Goal: Information Seeking & Learning: Learn about a topic

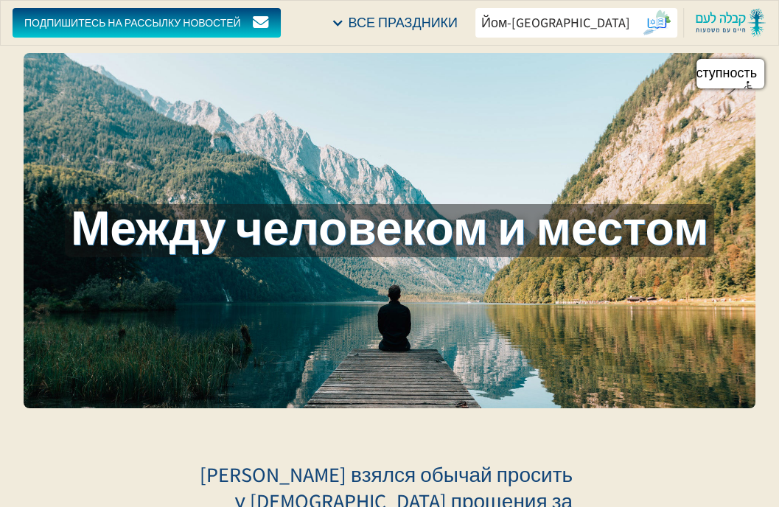
click at [579, 18] on font "Йом-[GEOGRAPHIC_DATA]" at bounding box center [555, 22] width 149 height 17
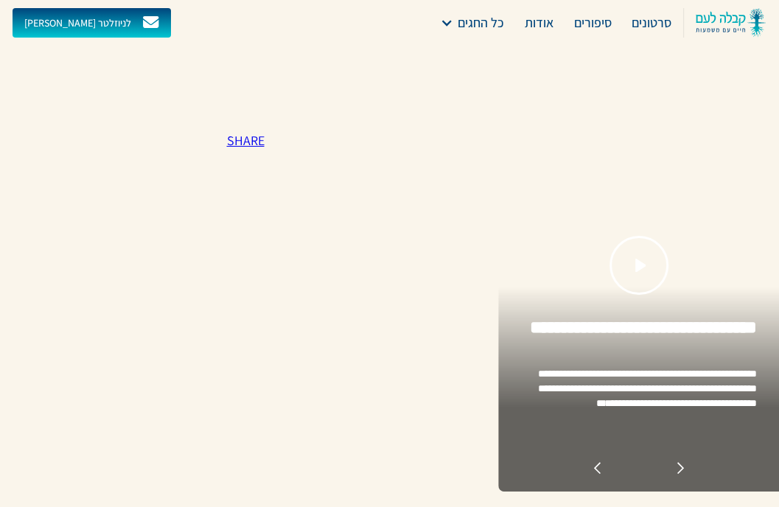
click at [255, 141] on link "Share" at bounding box center [245, 140] width 38 height 17
click at [683, 473] on div at bounding box center [680, 468] width 13 height 13
click at [680, 468] on div at bounding box center [680, 468] width 13 height 13
drag, startPoint x: 634, startPoint y: 35, endPoint x: 506, endPoint y: 122, distance: 155.0
click at [506, 122] on div "**********" at bounding box center [638, 268] width 281 height 448
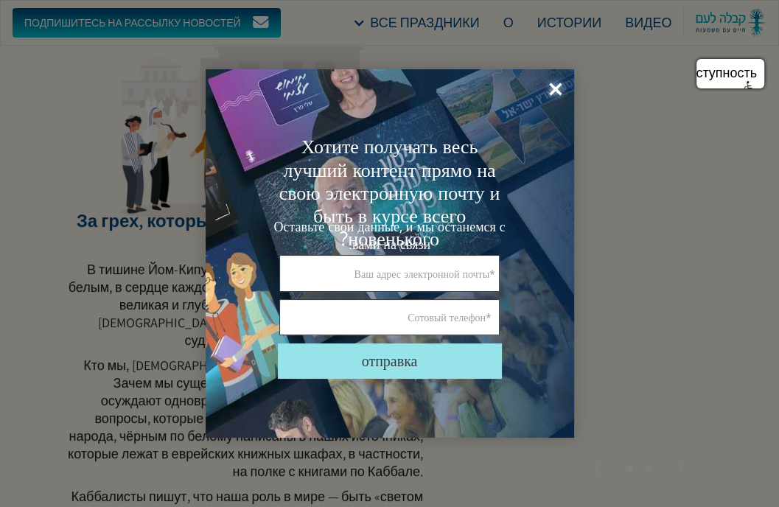
scroll to position [221, 0]
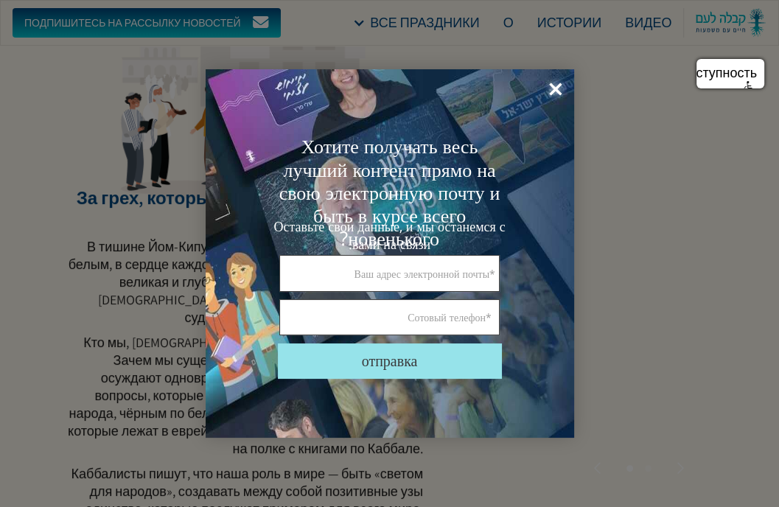
click at [560, 86] on font "×" at bounding box center [555, 90] width 13 height 38
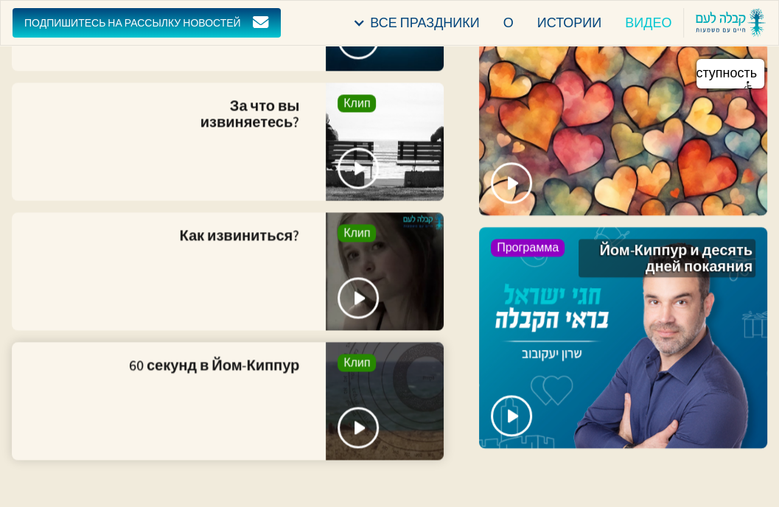
scroll to position [5456, 0]
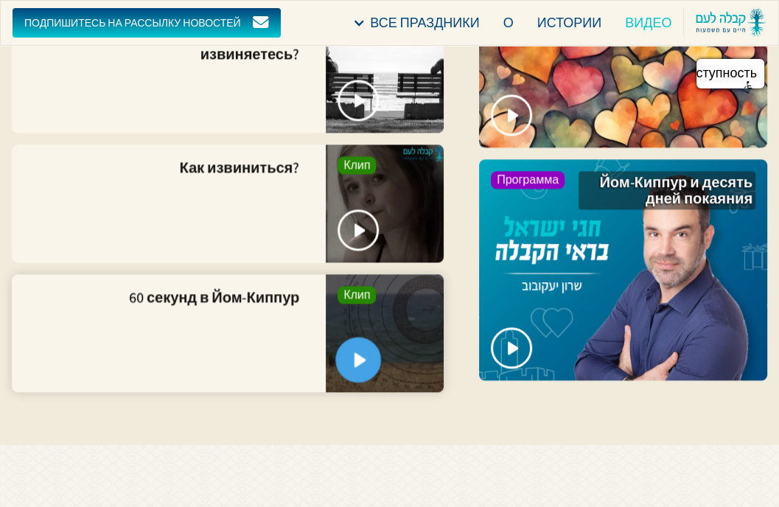
click at [367, 337] on link "открытый лайтбокс" at bounding box center [358, 360] width 46 height 46
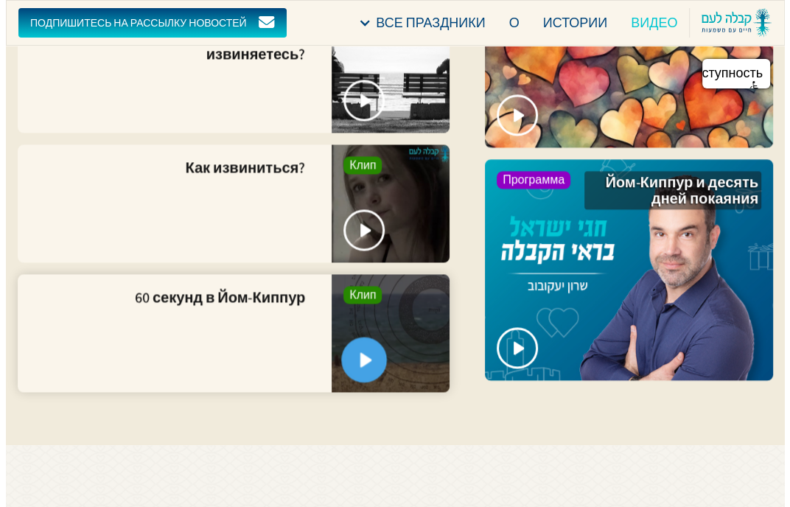
scroll to position [5454, 0]
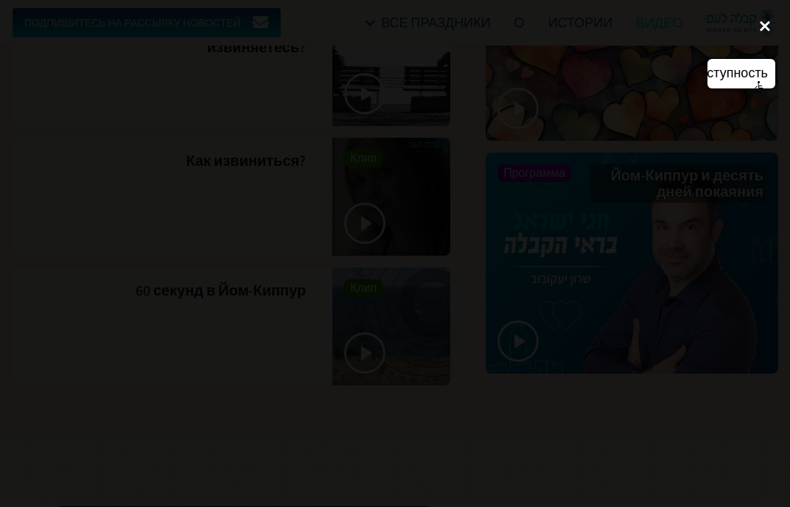
drag, startPoint x: 767, startPoint y: 21, endPoint x: 759, endPoint y: 27, distance: 11.1
click at [769, 20] on div "close lightbox" at bounding box center [765, 26] width 50 height 32
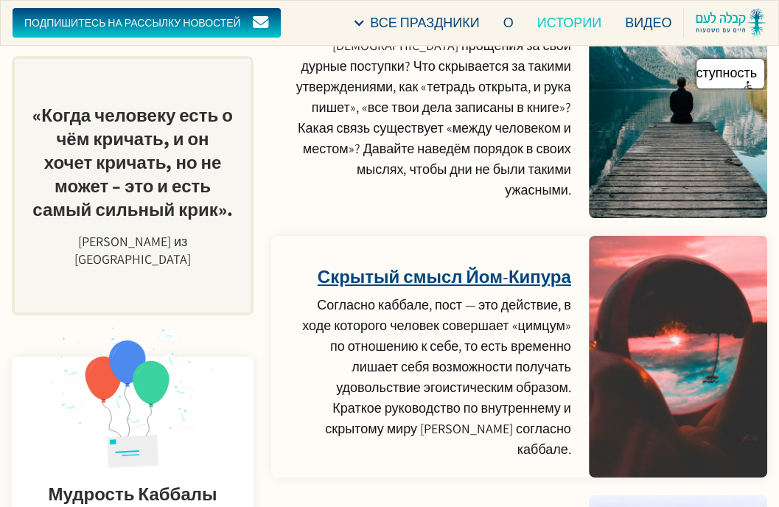
scroll to position [7668, 0]
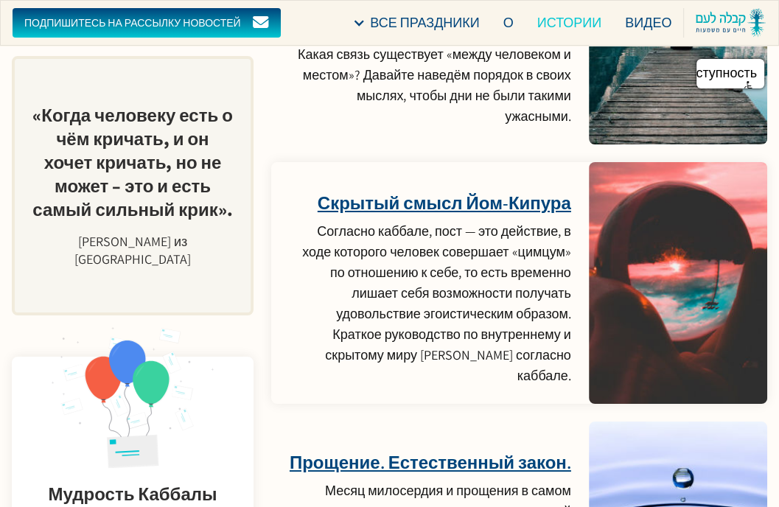
click at [438, 191] on font "Скрытый смысл Йом-Кипура" at bounding box center [445, 203] width 254 height 24
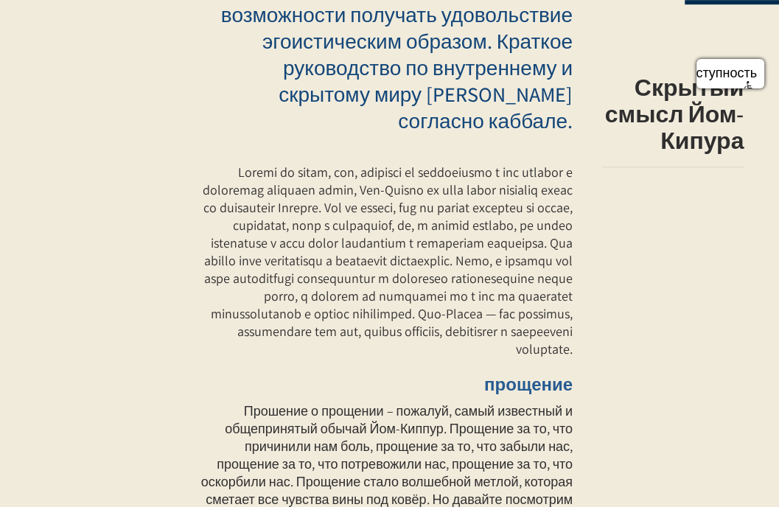
scroll to position [640, 0]
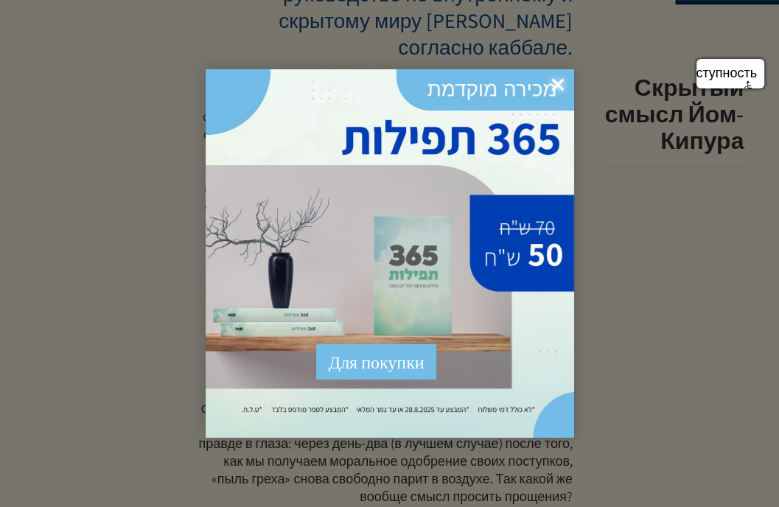
click at [688, 276] on div at bounding box center [389, 253] width 779 height 507
click at [554, 80] on font "×" at bounding box center [557, 85] width 13 height 38
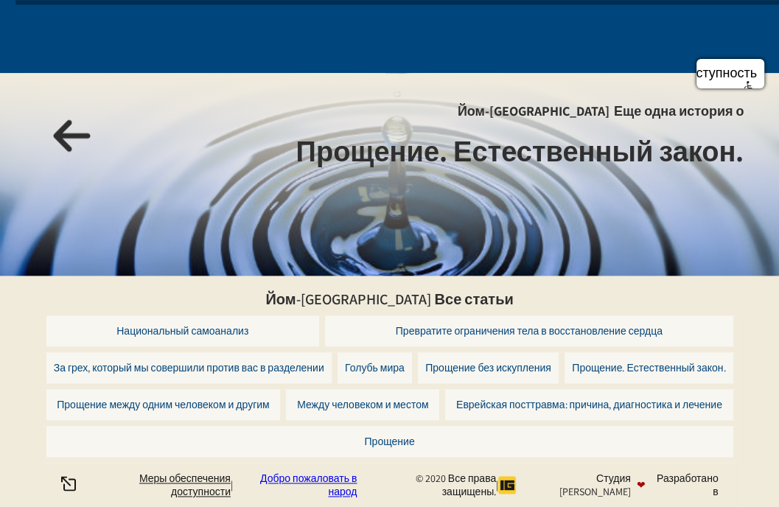
scroll to position [5355, 0]
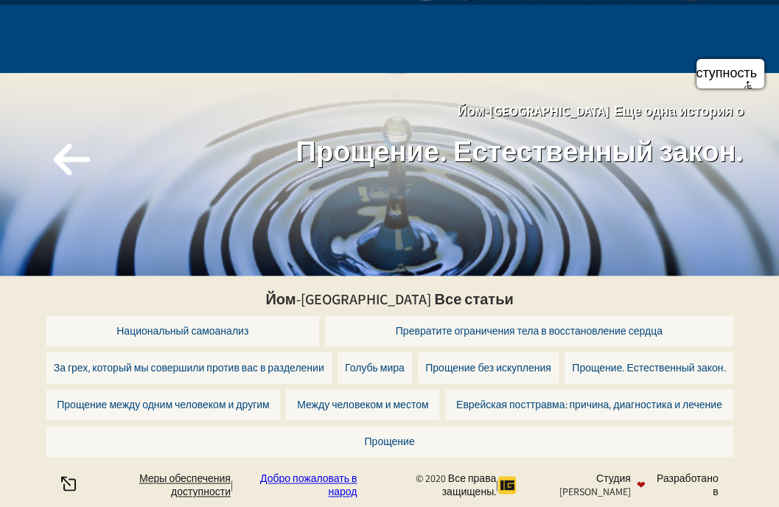
click at [387, 148] on font "Прощение. Естественный закон." at bounding box center [520, 151] width 448 height 37
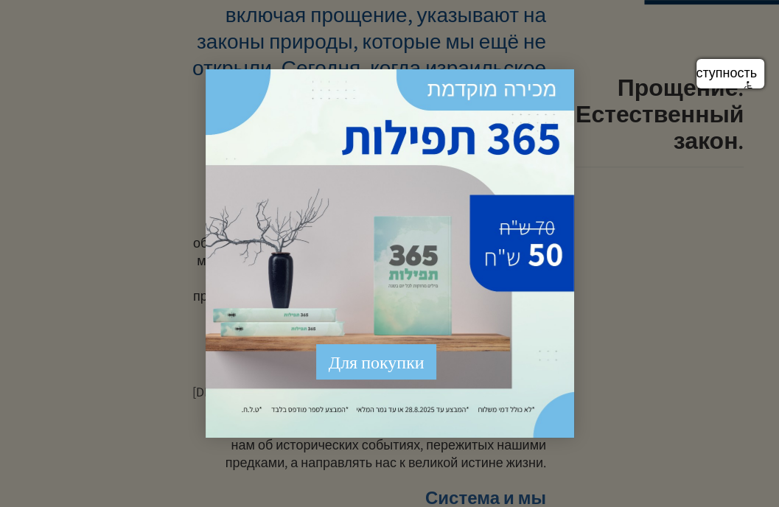
scroll to position [664, 0]
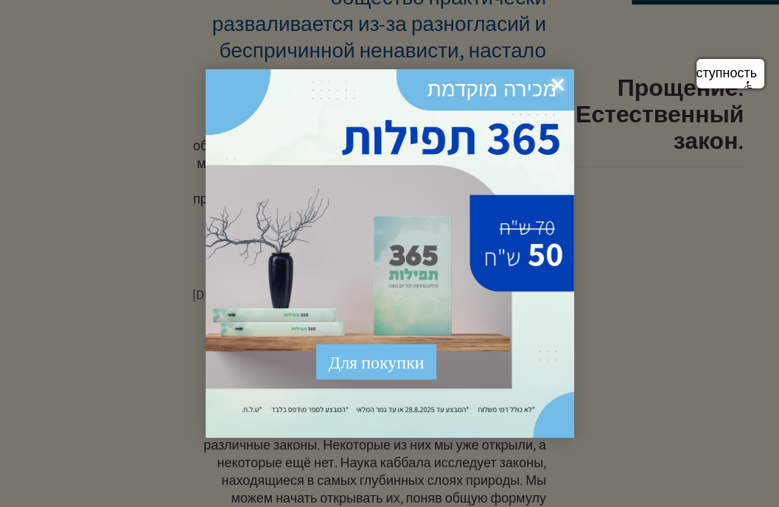
click at [557, 85] on font "×" at bounding box center [557, 85] width 13 height 38
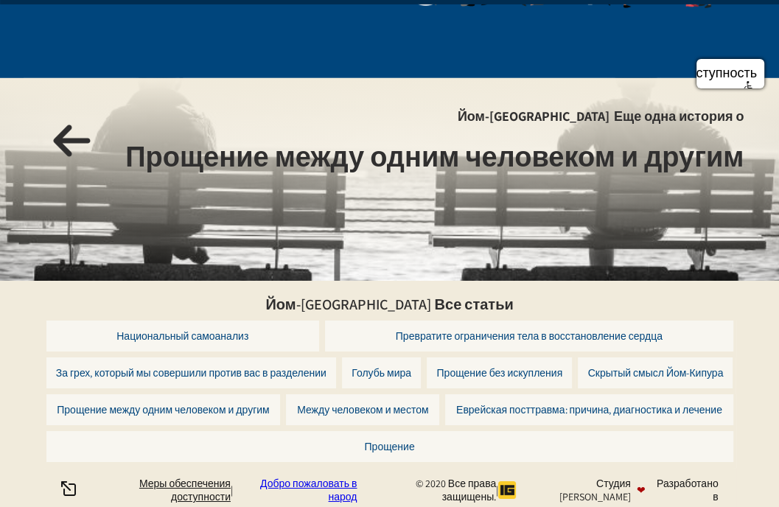
scroll to position [3509, 0]
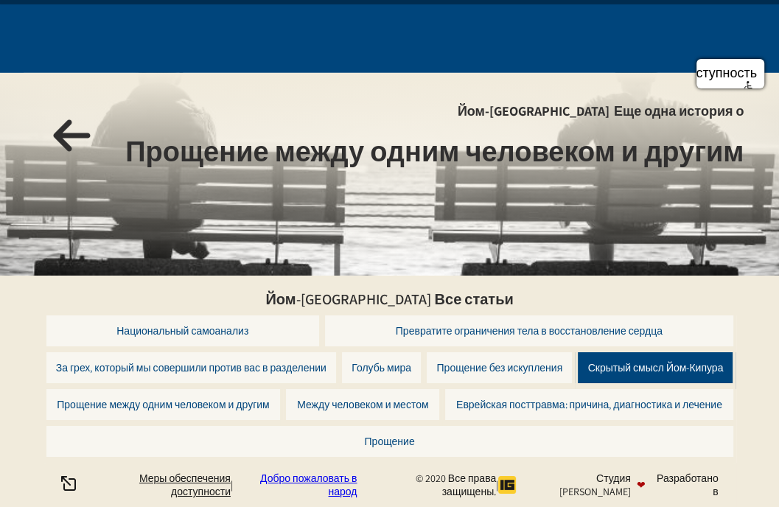
click at [655, 366] on font "Скрытый смысл Йом-Кипура" at bounding box center [656, 367] width 136 height 13
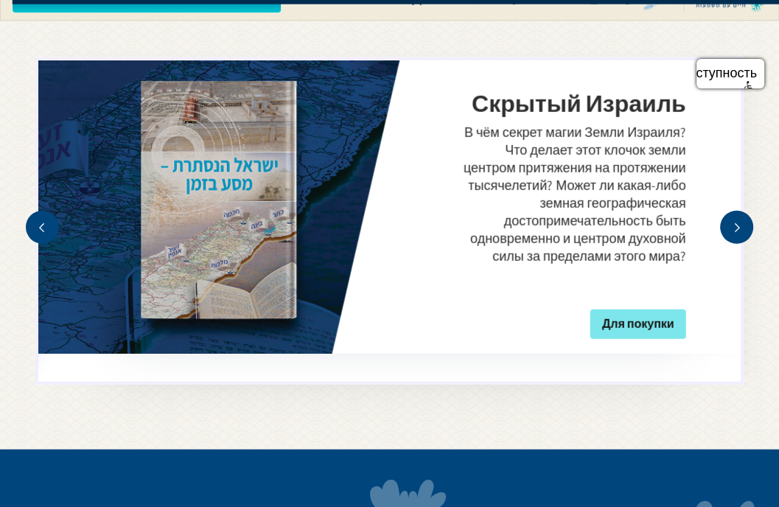
scroll to position [3453, 0]
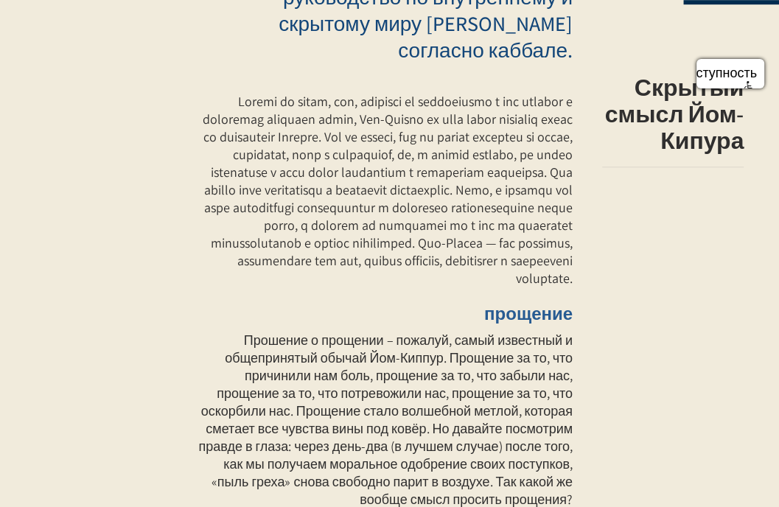
scroll to position [664, 0]
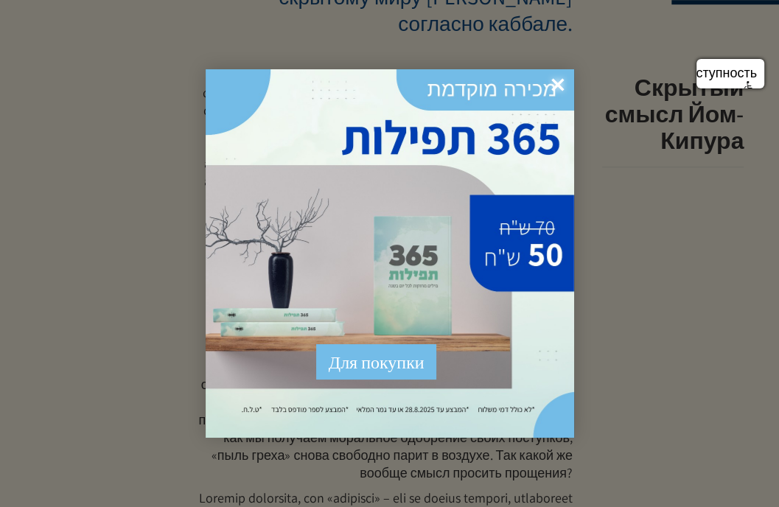
click at [560, 84] on font "×" at bounding box center [557, 85] width 13 height 38
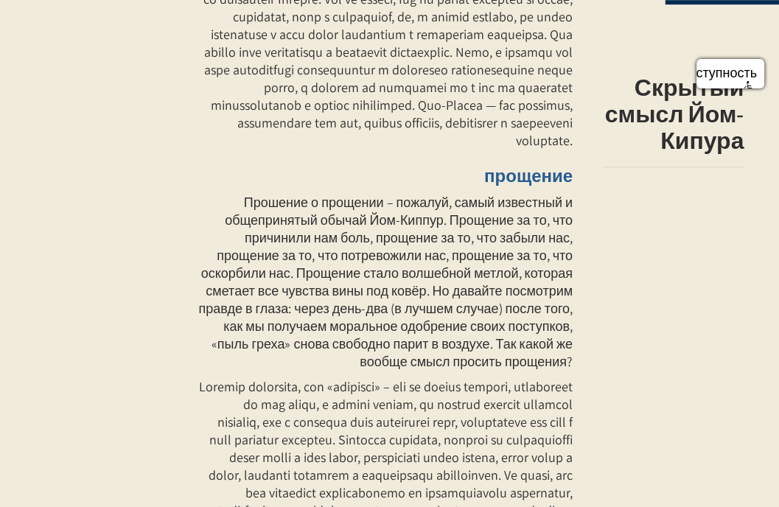
scroll to position [811, 0]
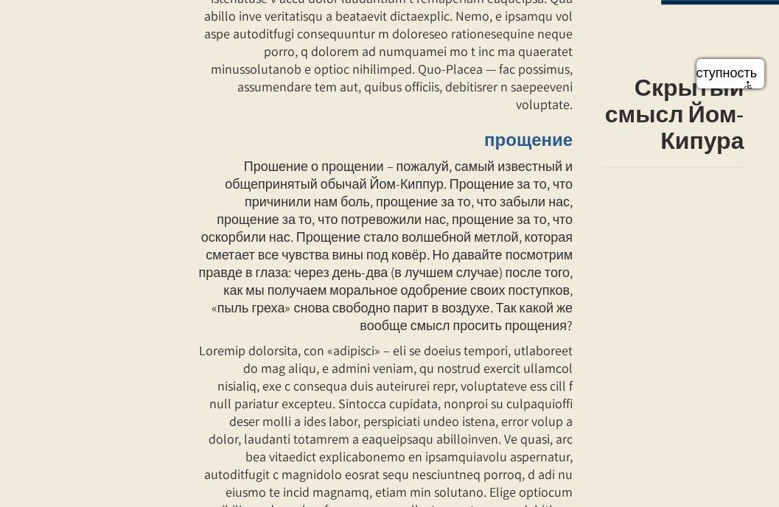
drag, startPoint x: 478, startPoint y: 152, endPoint x: 485, endPoint y: 158, distance: 8.9
click at [485, 150] on h3 "прощение" at bounding box center [385, 139] width 375 height 22
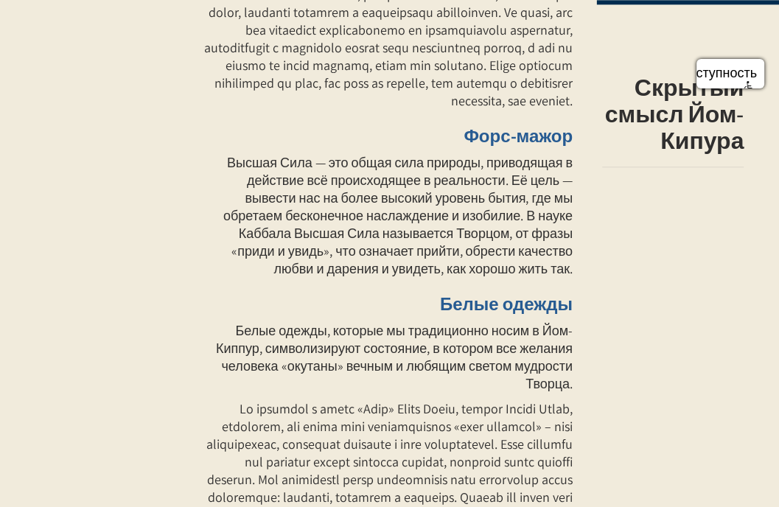
scroll to position [1253, 0]
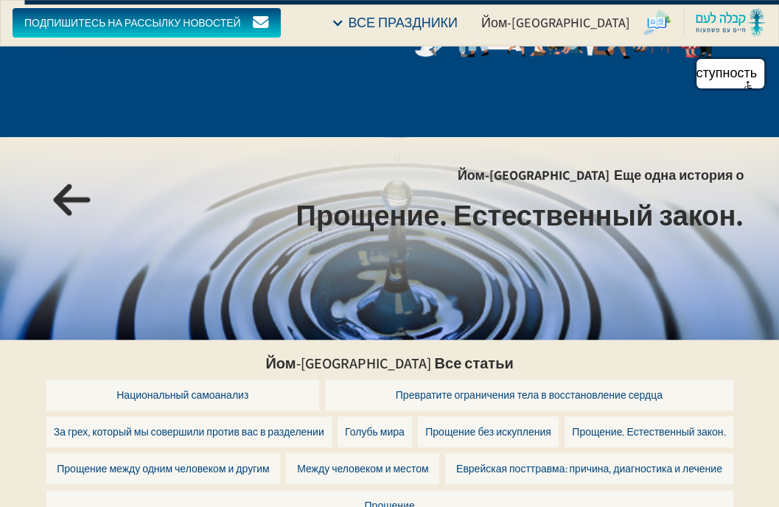
scroll to position [3934, 0]
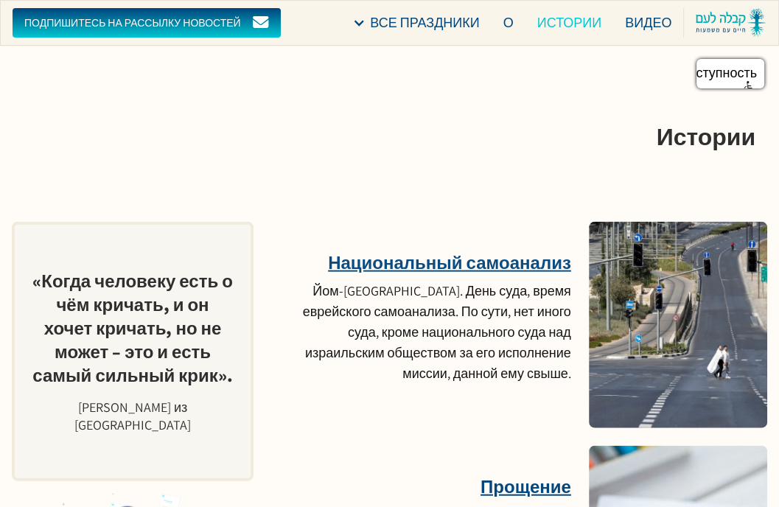
scroll to position [5955, 0]
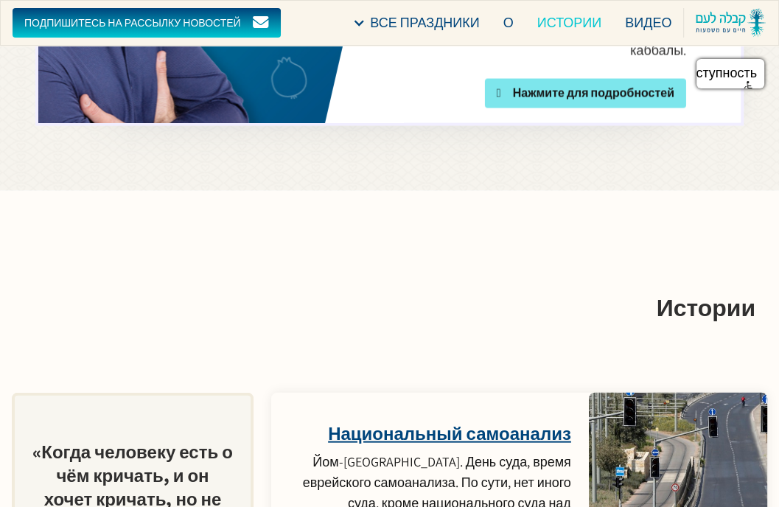
drag, startPoint x: 701, startPoint y: 258, endPoint x: 640, endPoint y: 231, distance: 67.0
click at [640, 372] on div at bounding box center [678, 496] width 215 height 248
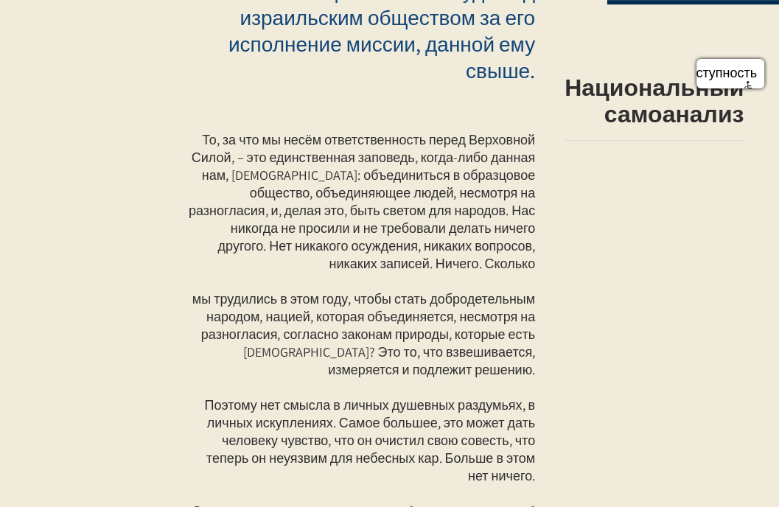
scroll to position [590, 0]
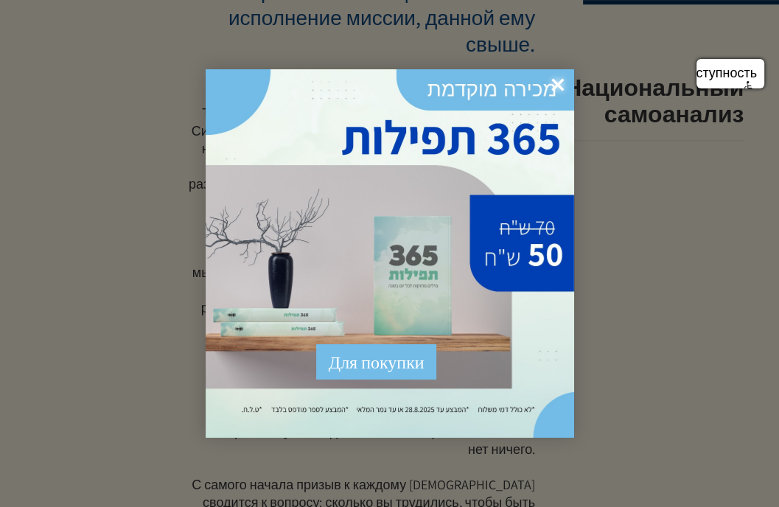
click at [555, 85] on font "×" at bounding box center [557, 85] width 13 height 38
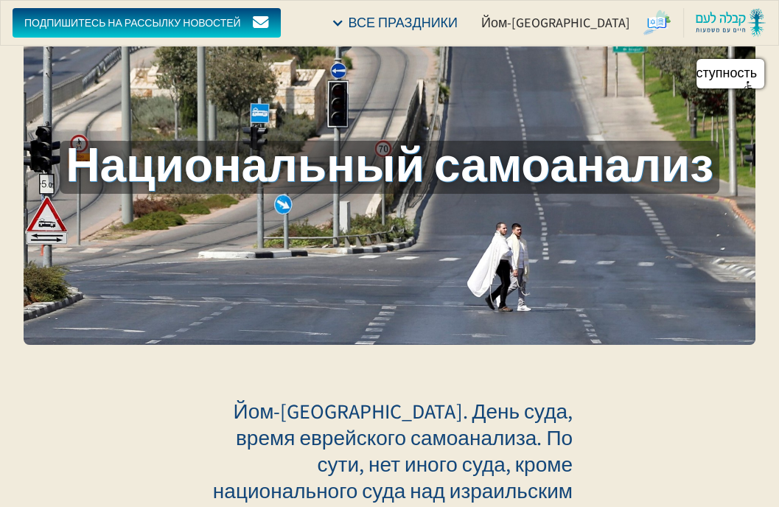
scroll to position [0, 0]
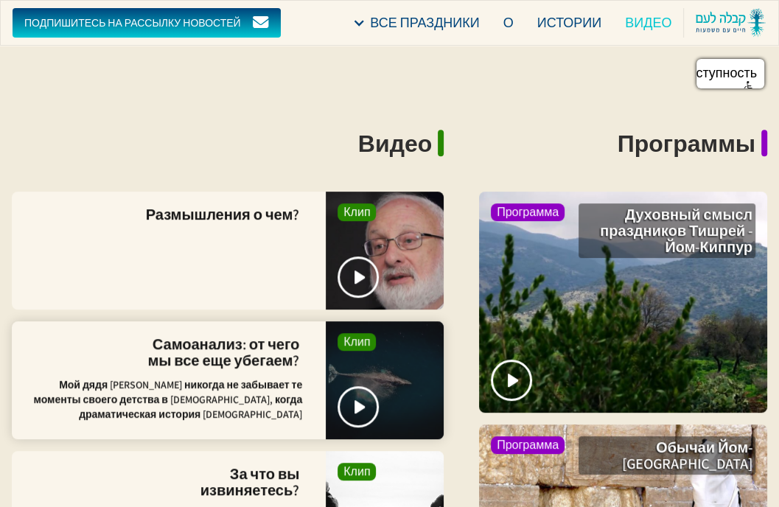
scroll to position [4276, 0]
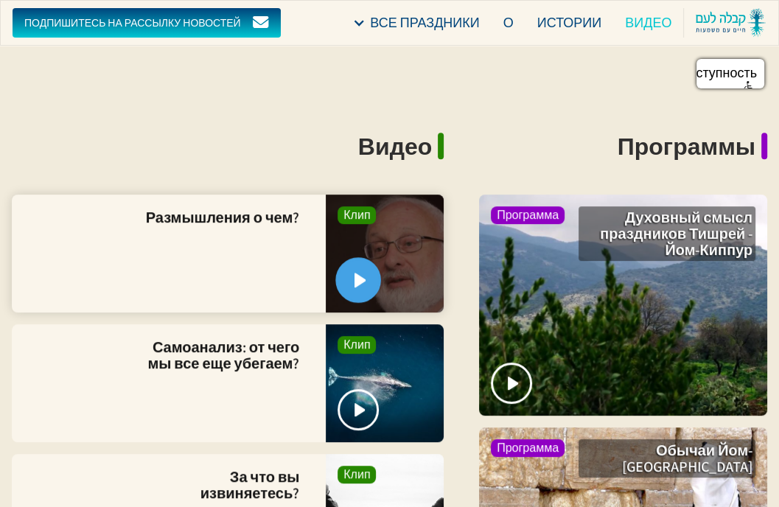
click at [363, 273] on img "открытый лайтбокс" at bounding box center [361, 280] width 13 height 15
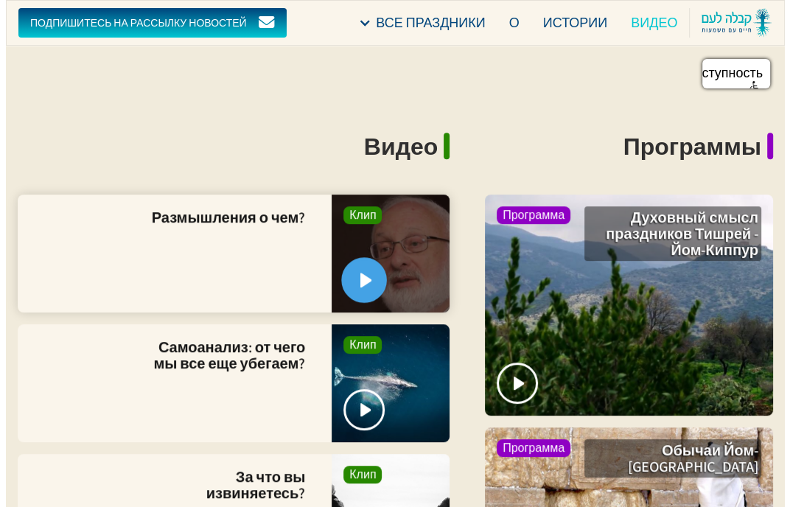
scroll to position [4275, 0]
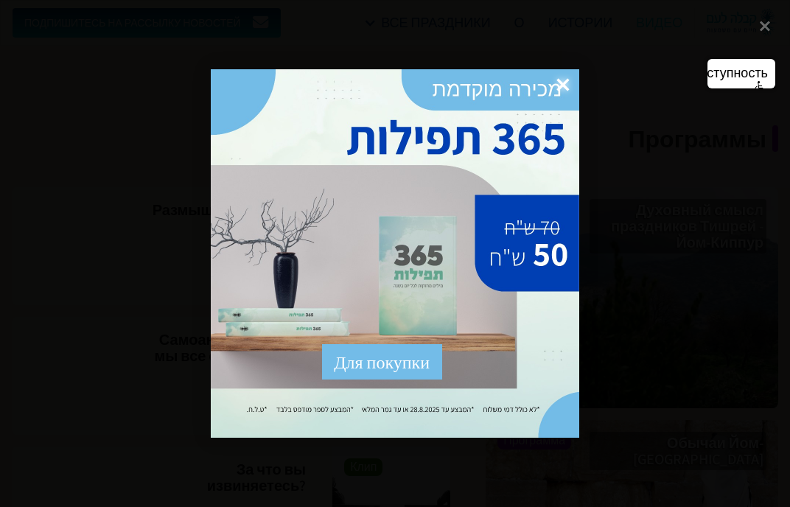
click at [562, 82] on font "×" at bounding box center [563, 85] width 13 height 38
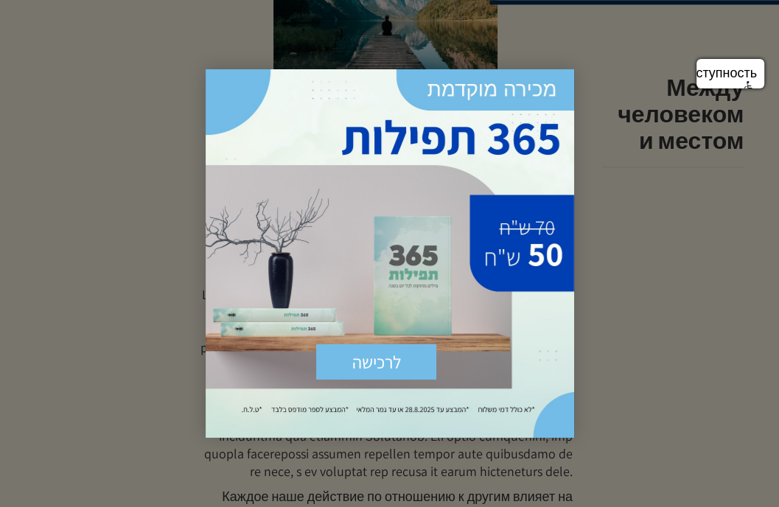
scroll to position [1401, 0]
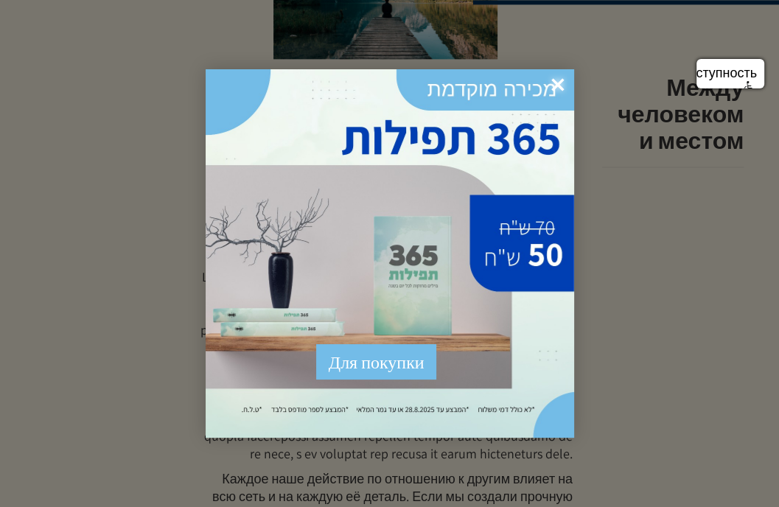
click at [554, 83] on font "×" at bounding box center [557, 85] width 13 height 38
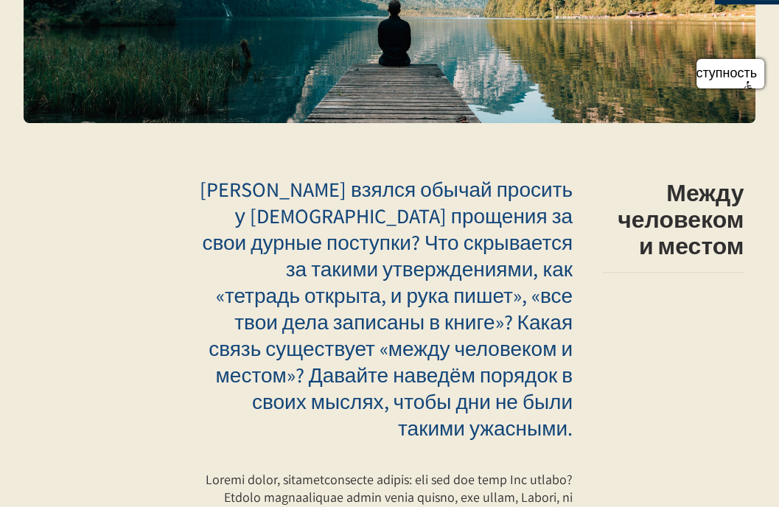
scroll to position [295, 0]
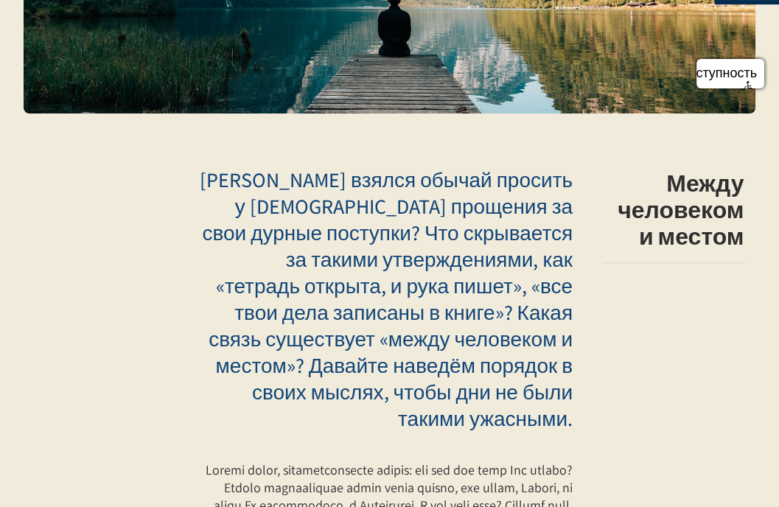
click at [210, 173] on p "[PERSON_NAME] взялся обычай просить у [DEMOGRAPHIC_DATA] прощения за свои дурны…" at bounding box center [385, 299] width 375 height 265
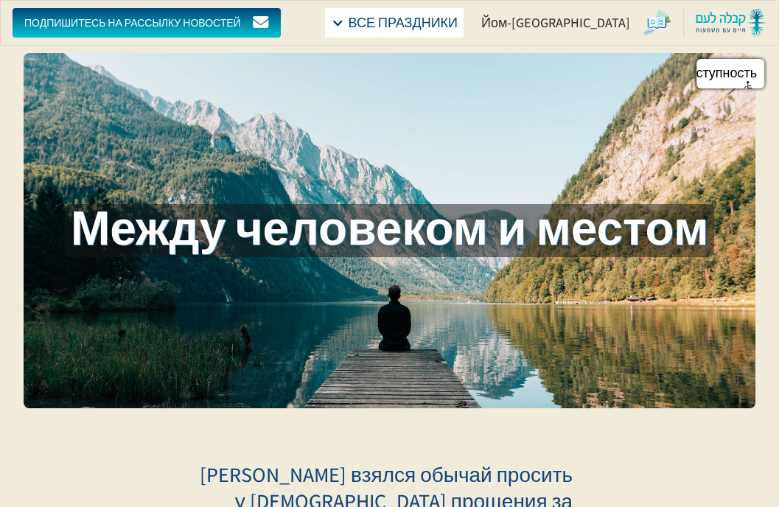
scroll to position [0, 0]
